Goal: Navigation & Orientation: Find specific page/section

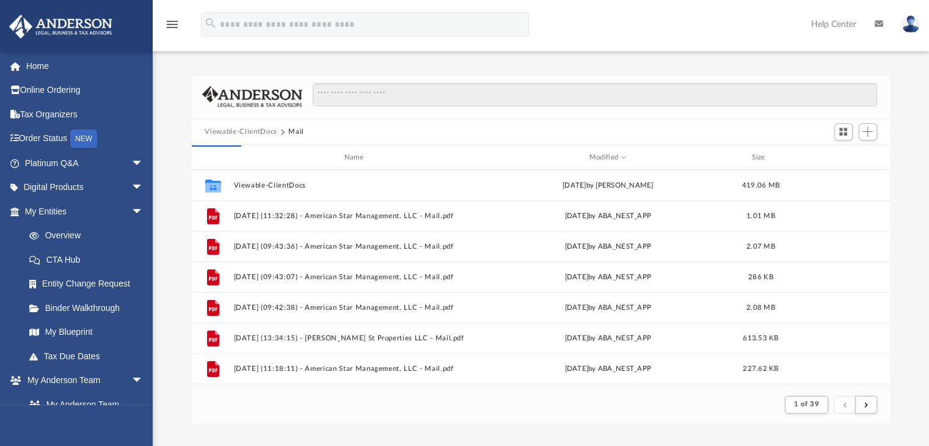
scroll to position [230, 689]
click at [131, 212] on span "arrow_drop_down" at bounding box center [143, 211] width 24 height 25
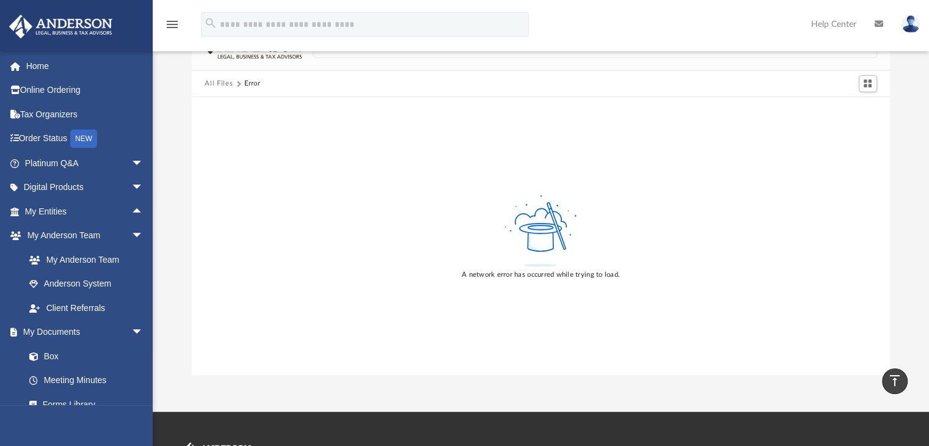
scroll to position [0, 0]
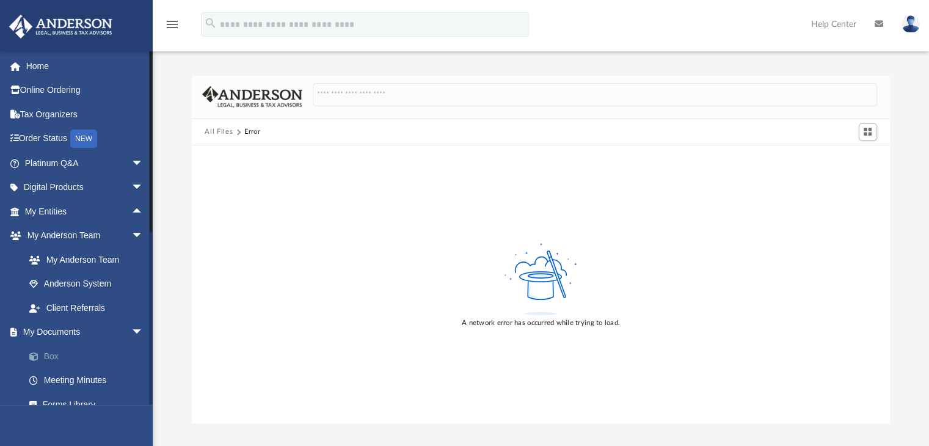
click at [49, 357] on link "Box" at bounding box center [89, 356] width 145 height 24
click at [58, 355] on link "Box" at bounding box center [89, 356] width 145 height 24
click at [59, 355] on link "Box" at bounding box center [89, 356] width 145 height 24
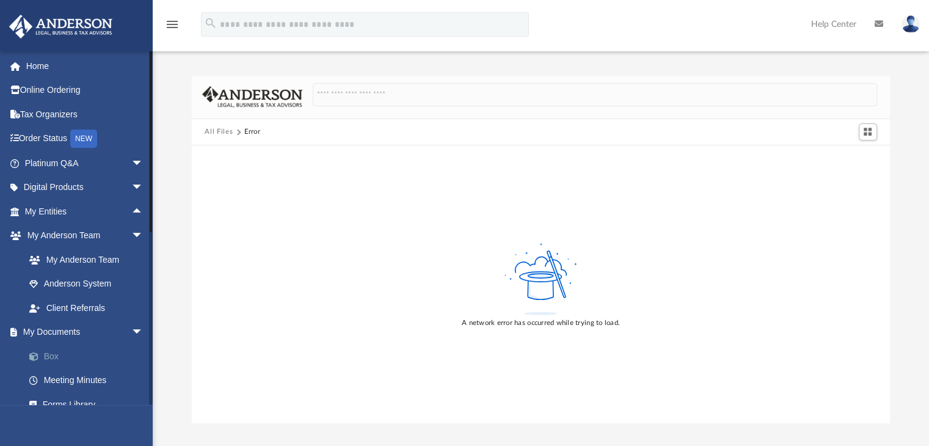
click at [59, 355] on link "Box" at bounding box center [89, 356] width 145 height 24
click at [64, 352] on link "Box" at bounding box center [89, 356] width 145 height 24
click at [78, 265] on link "My Anderson Team" at bounding box center [89, 259] width 145 height 24
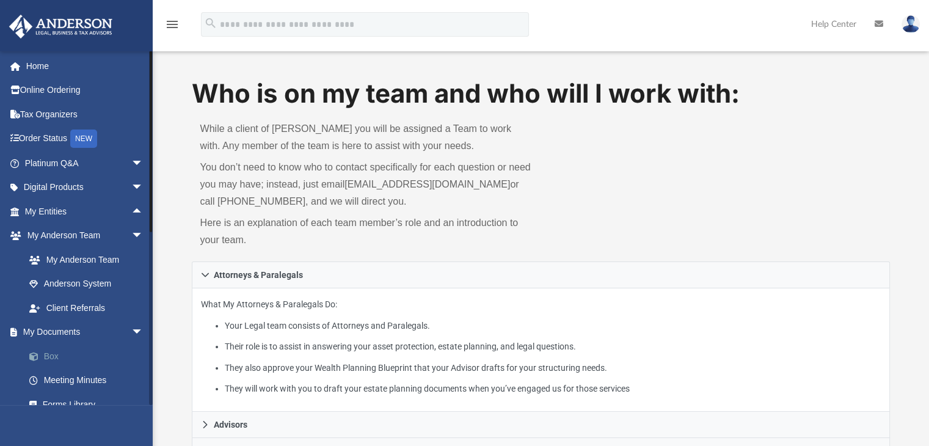
click at [50, 355] on link "Box" at bounding box center [89, 356] width 145 height 24
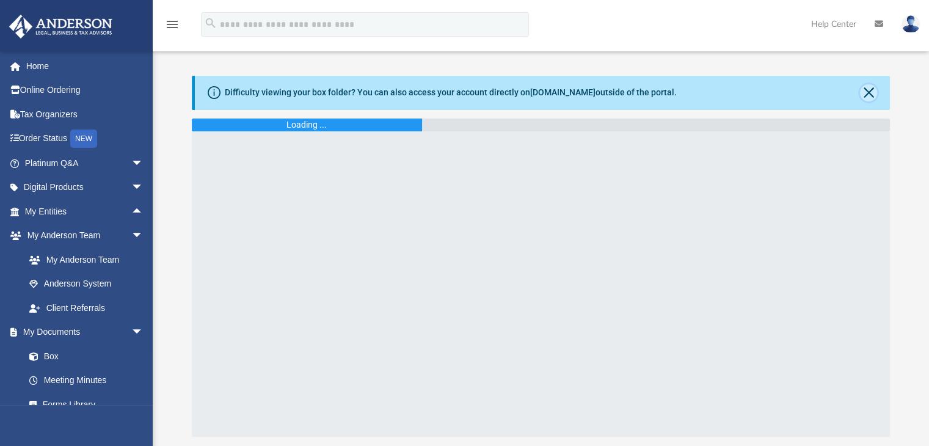
click at [870, 90] on button "Close" at bounding box center [868, 92] width 17 height 17
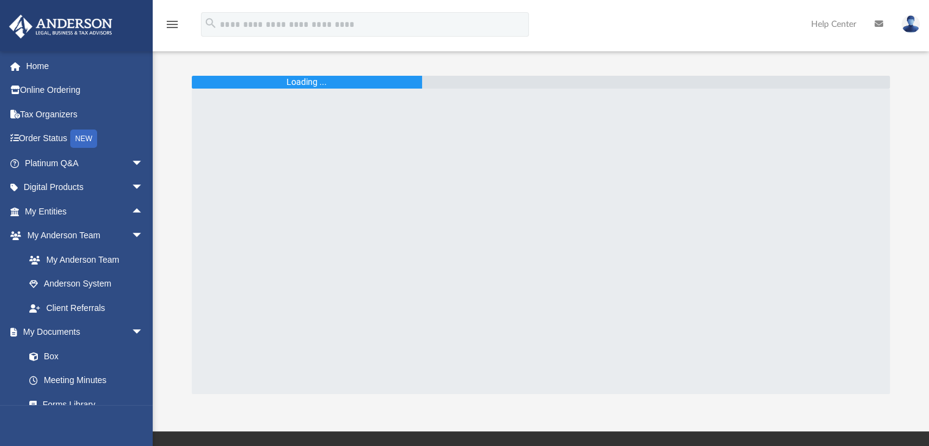
click at [548, 277] on div at bounding box center [541, 241] width 699 height 305
click at [725, 183] on div at bounding box center [541, 241] width 699 height 305
click at [46, 347] on link "Box" at bounding box center [89, 356] width 145 height 24
click at [51, 360] on link "Box" at bounding box center [89, 356] width 145 height 24
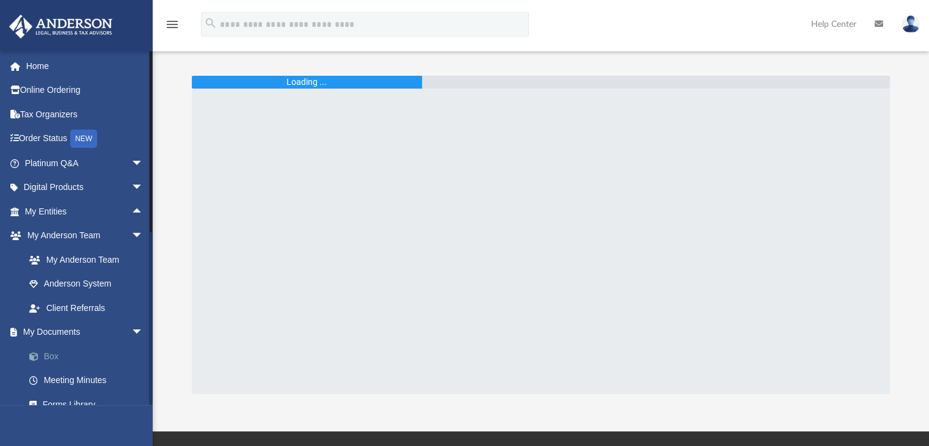
click at [51, 360] on link "Box" at bounding box center [89, 356] width 145 height 24
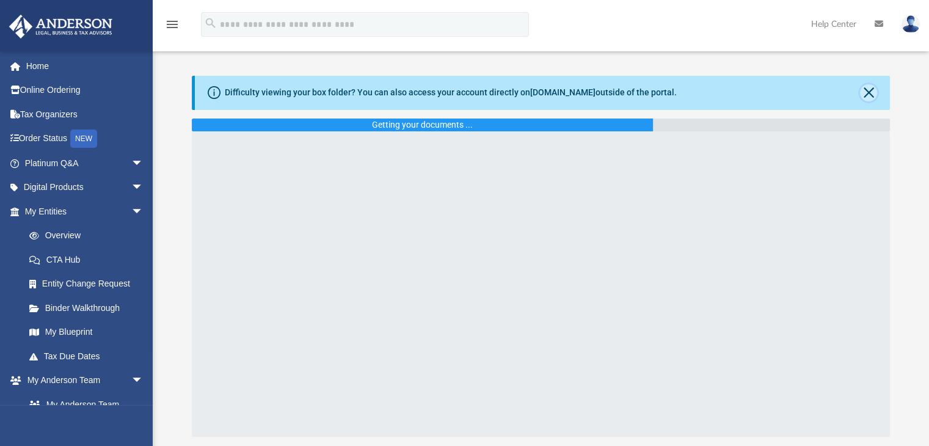
click at [867, 92] on button "Close" at bounding box center [868, 92] width 17 height 17
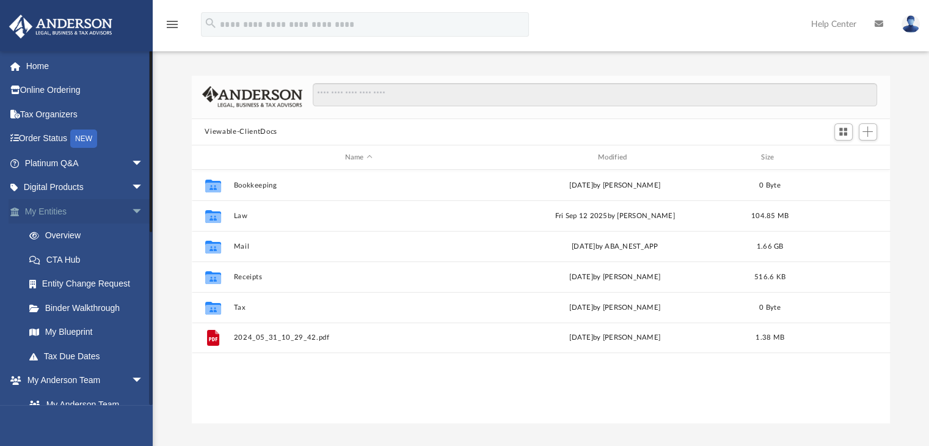
scroll to position [268, 689]
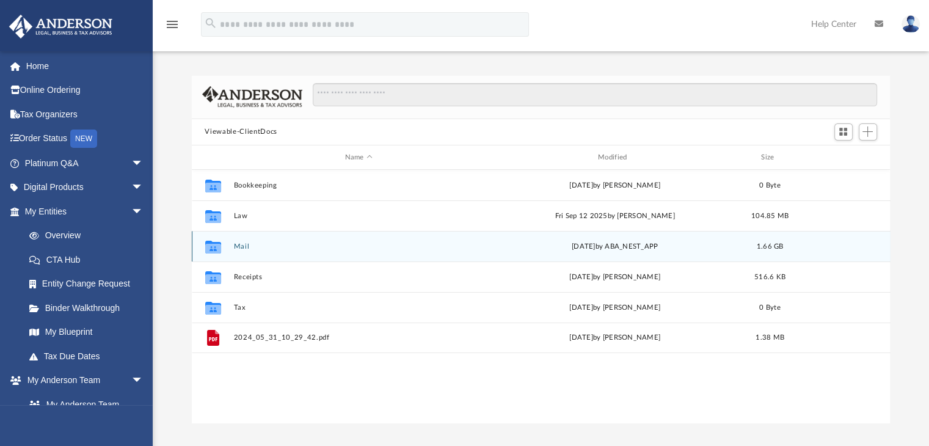
click at [249, 247] on button "Mail" at bounding box center [358, 246] width 250 height 8
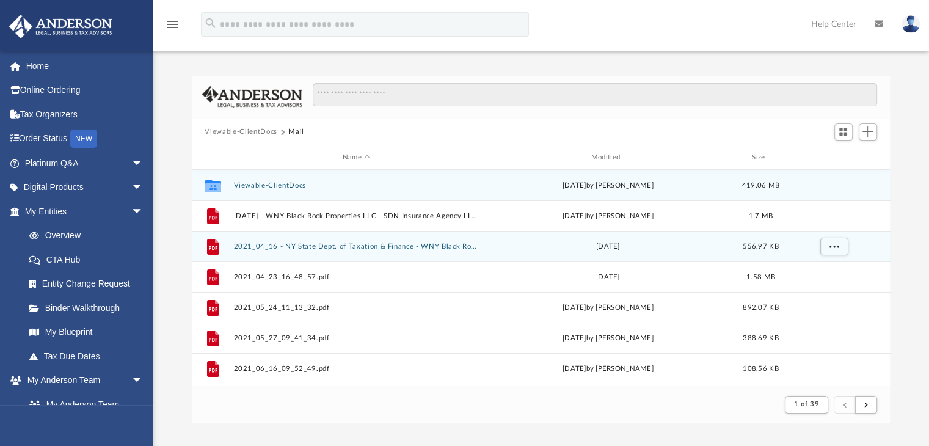
scroll to position [230, 689]
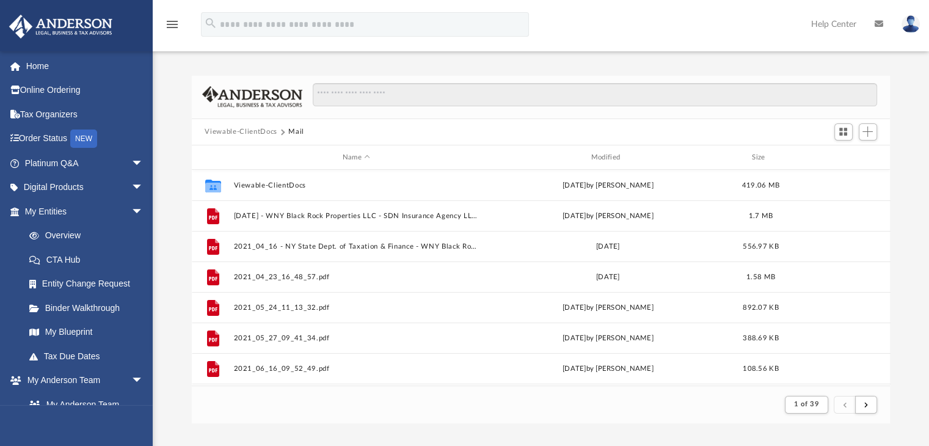
click at [512, 57] on div "Difficulty viewing your box folder? You can also access your account directly o…" at bounding box center [541, 236] width 776 height 373
